Goal: Task Accomplishment & Management: Manage account settings

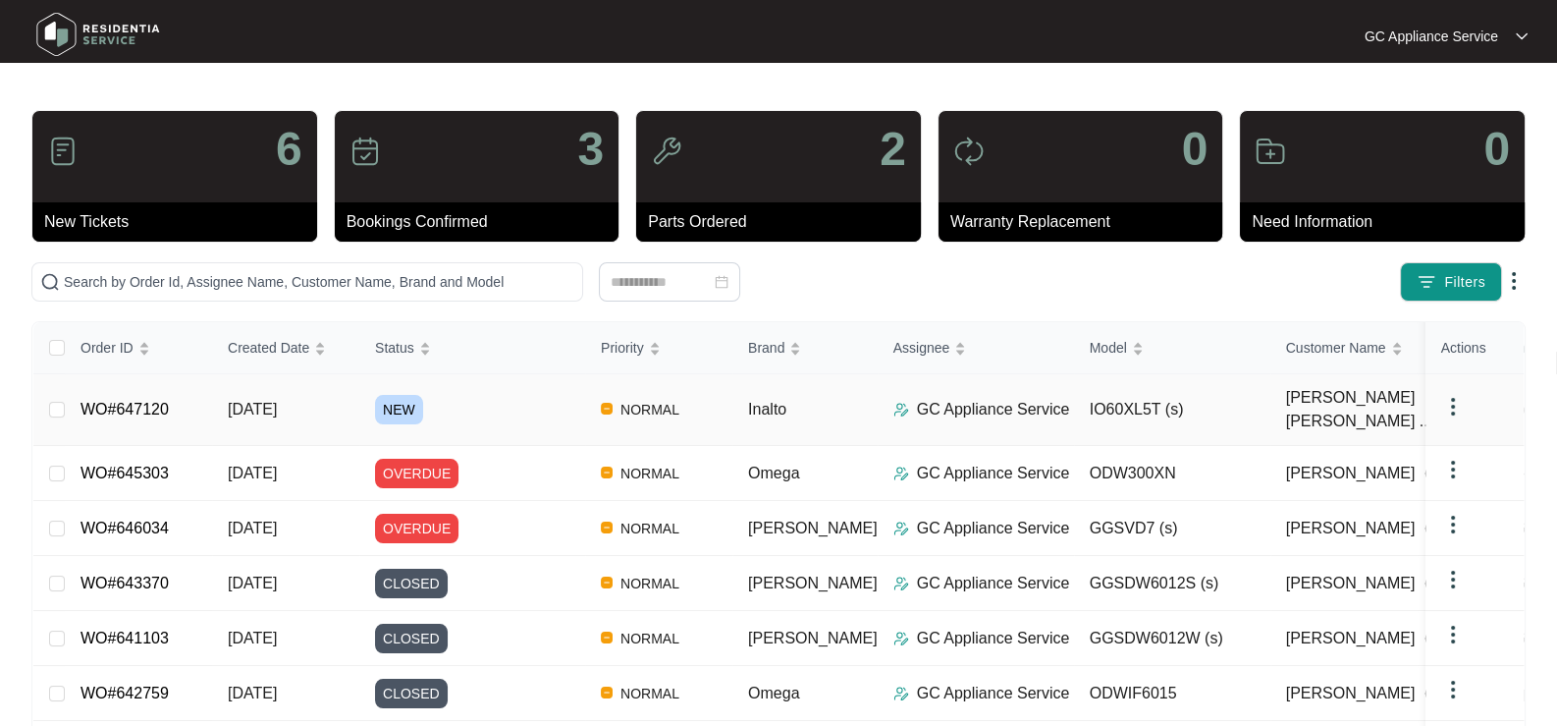
click at [405, 400] on span "NEW" at bounding box center [399, 409] width 48 height 29
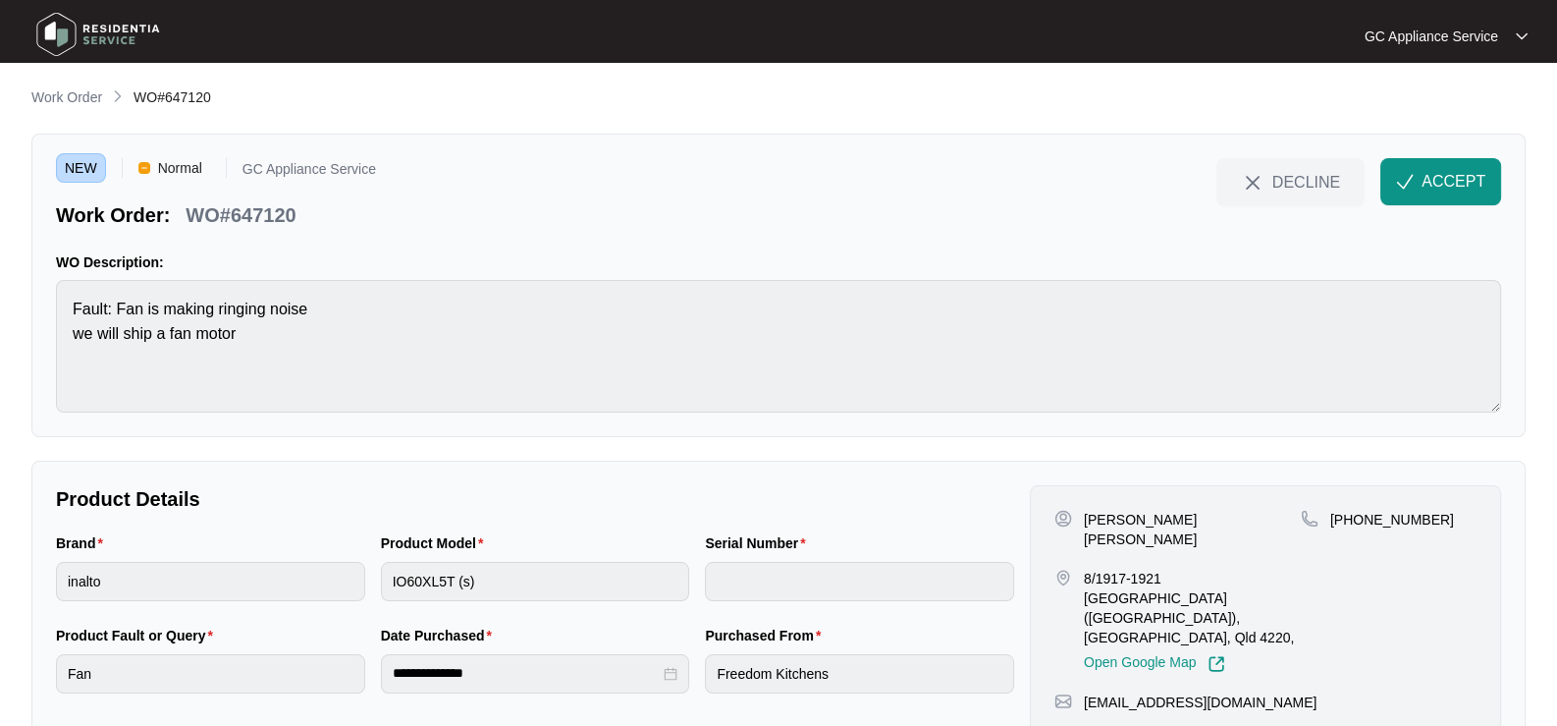
scroll to position [45, 0]
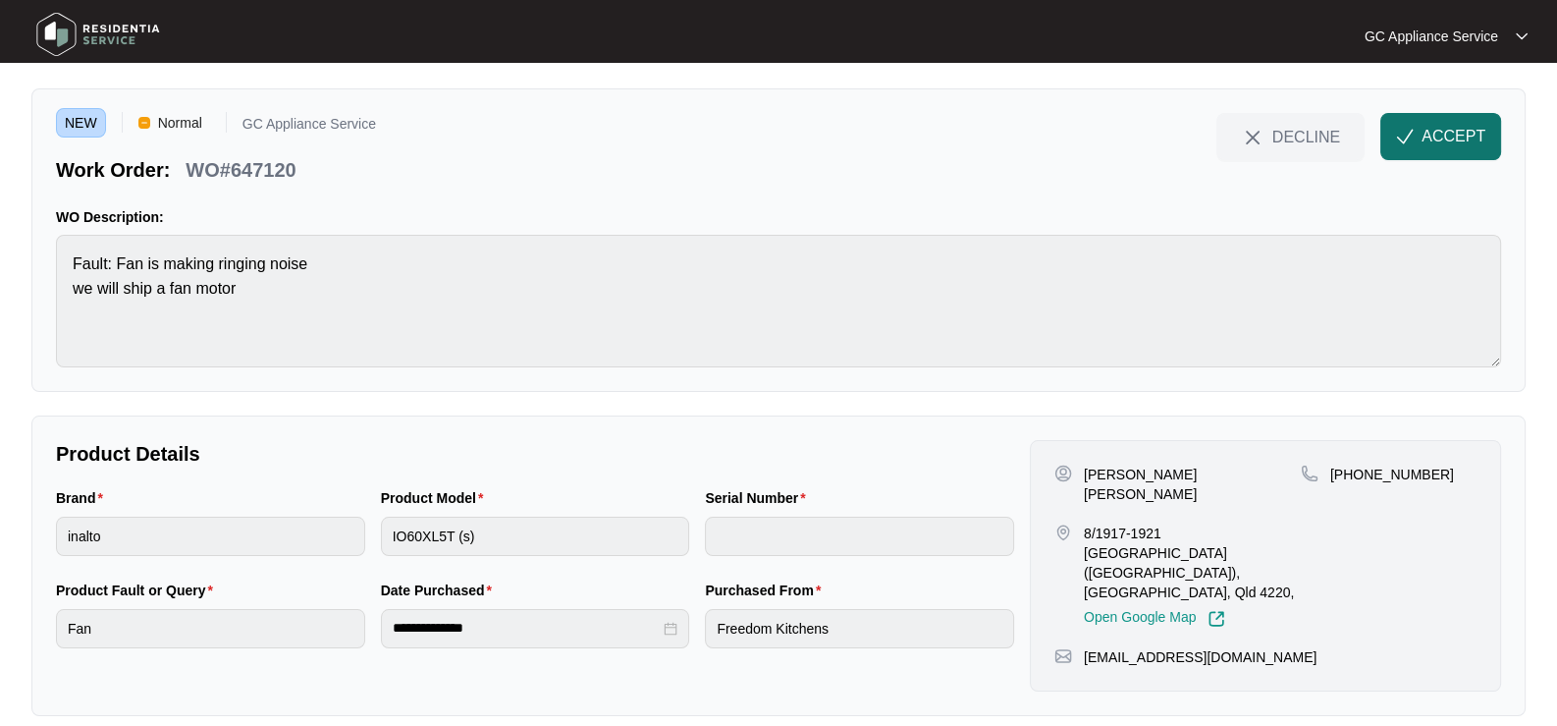
click at [1468, 136] on span "ACCEPT" at bounding box center [1454, 137] width 64 height 24
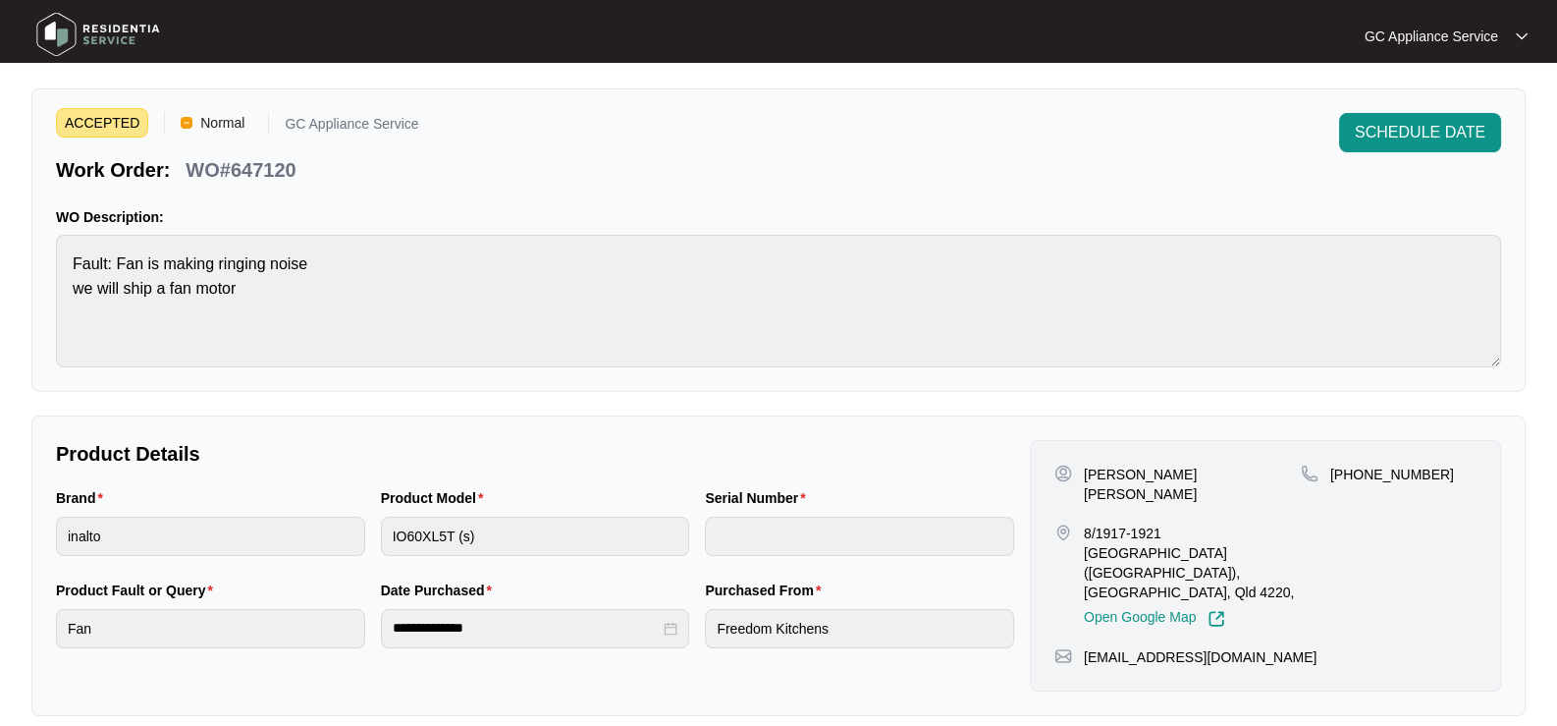
click at [96, 28] on img at bounding box center [97, 34] width 137 height 59
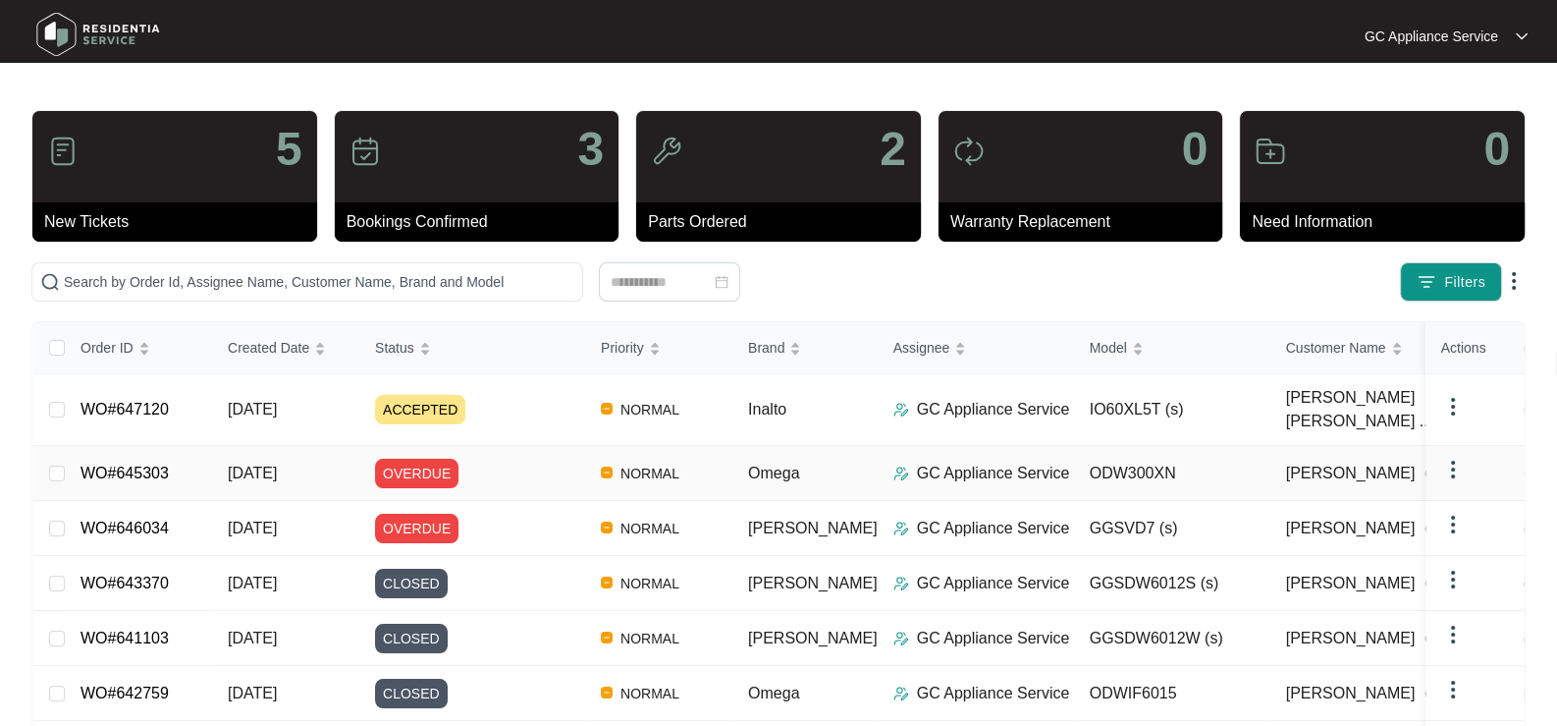
click at [258, 464] on td "[DATE]" at bounding box center [285, 473] width 147 height 55
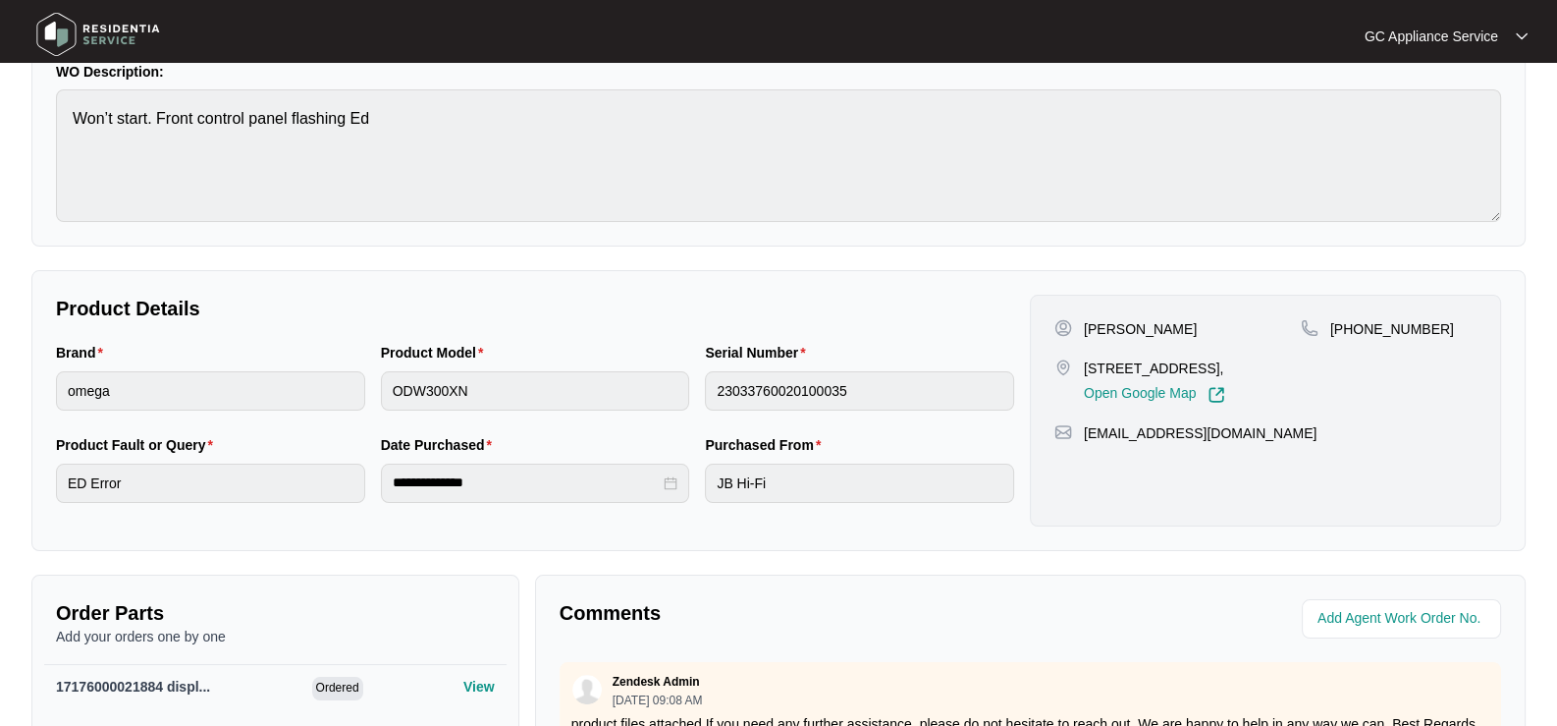
scroll to position [187, 0]
